Goal: Task Accomplishment & Management: Manage account settings

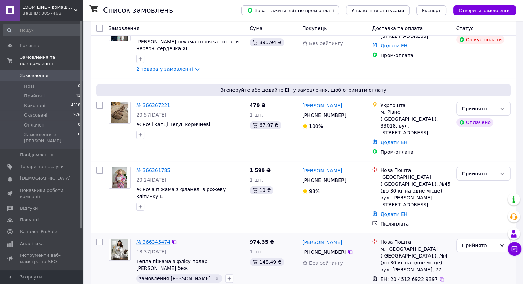
scroll to position [103, 0]
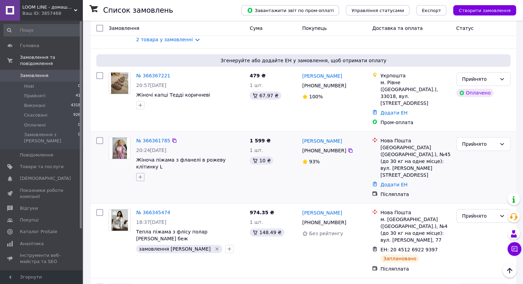
click at [139, 173] on button "button" at bounding box center [140, 177] width 8 height 8
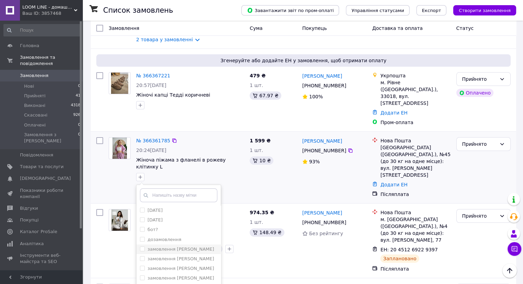
click at [149, 247] on label "замовлення [PERSON_NAME]" at bounding box center [181, 249] width 67 height 5
checkbox input "true"
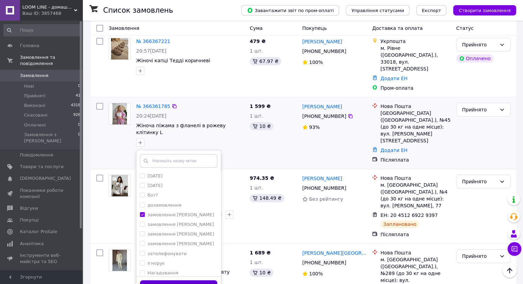
click at [188, 280] on button "Додати мітку" at bounding box center [178, 286] width 77 height 13
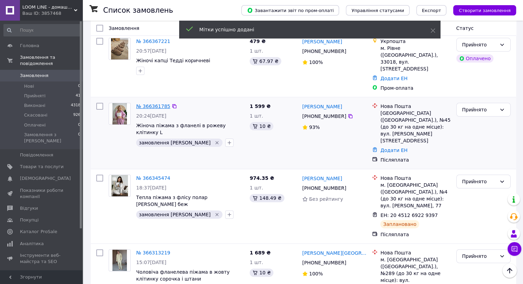
click at [145, 103] on link "№ 366361785" at bounding box center [153, 106] width 34 height 6
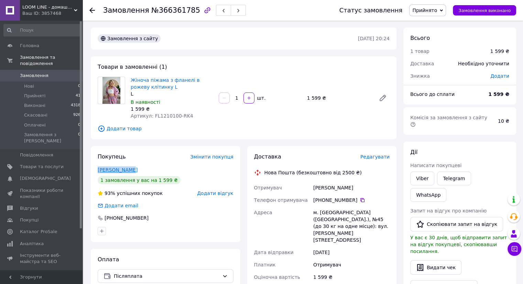
drag, startPoint x: 137, startPoint y: 166, endPoint x: 98, endPoint y: 170, distance: 39.3
click at [98, 170] on div "Грегорі Анна" at bounding box center [166, 169] width 136 height 7
copy link "Грегорі Анна"
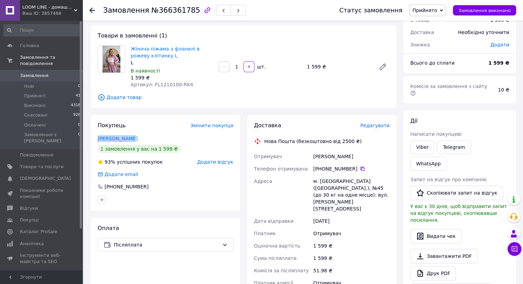
scroll to position [69, 0]
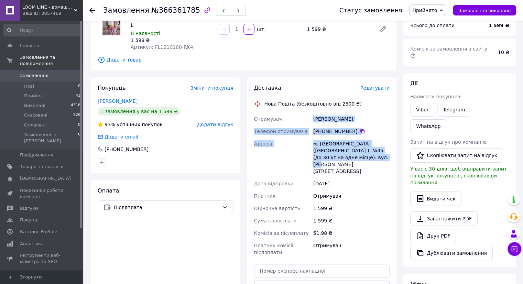
drag, startPoint x: 312, startPoint y: 117, endPoint x: 350, endPoint y: 158, distance: 56.0
click at [350, 158] on div "Отримувач Грегорі Анна Телефон отримувача +380 67 503 49 70   Адреса м. Київ (К…" at bounding box center [322, 186] width 139 height 146
copy div "Грегорі Анна Телефон отримувача +380 67 503 49 70   Адреса м. Київ (Київська об…"
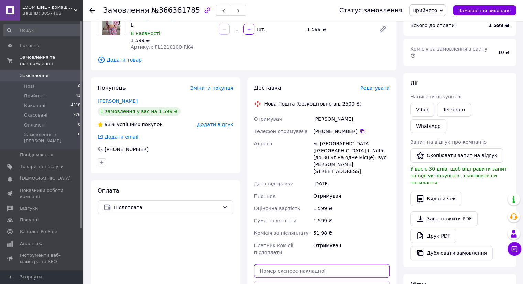
click at [284, 264] on input "text" at bounding box center [322, 271] width 136 height 14
paste input "20451269275886"
type input "20451269275886"
click at [288, 281] on button "Передати номер" at bounding box center [322, 288] width 136 height 14
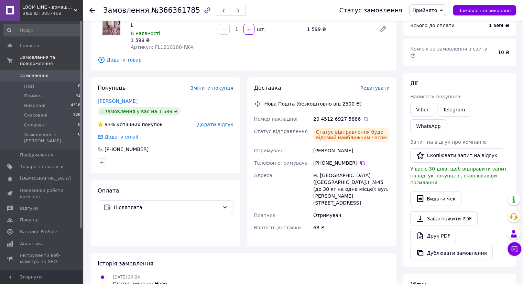
click at [44, 73] on span "Замовлення" at bounding box center [34, 76] width 29 height 6
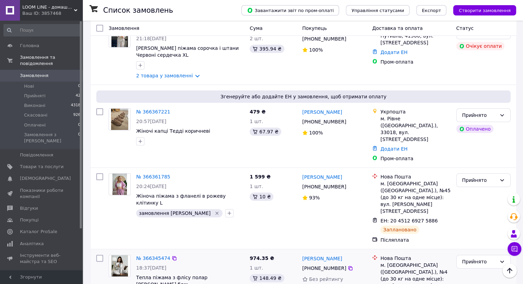
scroll to position [138, 0]
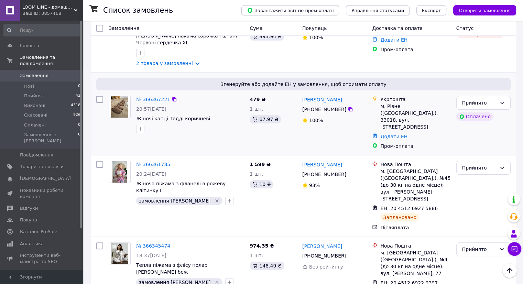
drag, startPoint x: 300, startPoint y: 93, endPoint x: 338, endPoint y: 92, distance: 37.8
click at [338, 93] on div "Леонід Мельник +380 68 029 63 00 100%" at bounding box center [334, 122] width 70 height 59
drag, startPoint x: 299, startPoint y: 145, endPoint x: 343, endPoint y: 145, distance: 44.0
click at [343, 158] on div "Анна Грегорі +380 67 503 49 70 93%" at bounding box center [334, 196] width 70 height 76
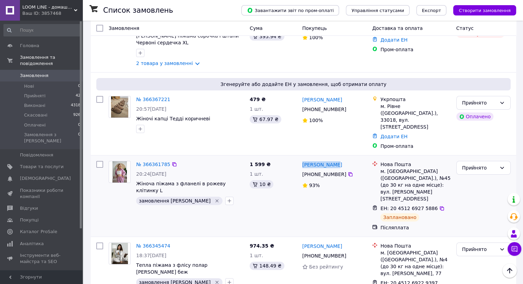
copy link "Анна Грегорі"
